Goal: Task Accomplishment & Management: Complete application form

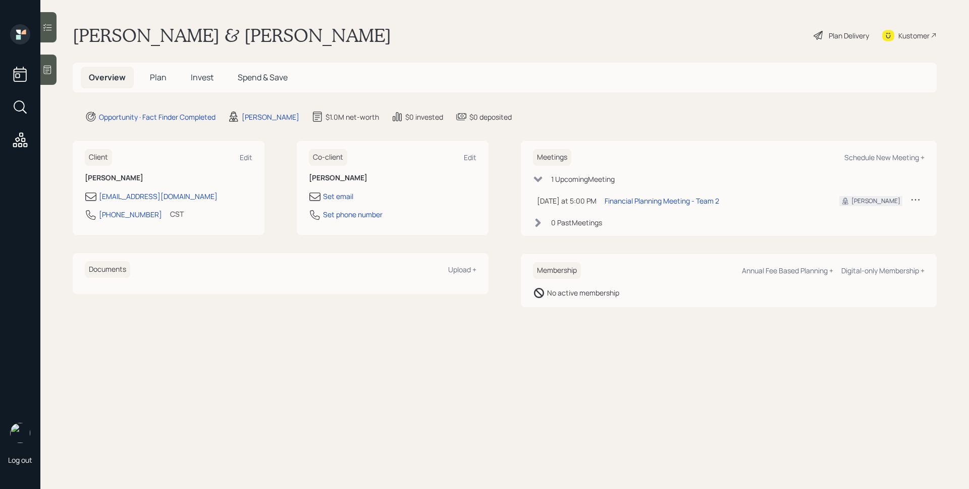
click at [149, 79] on h5 "Plan" at bounding box center [158, 78] width 33 height 22
